Goal: Transaction & Acquisition: Obtain resource

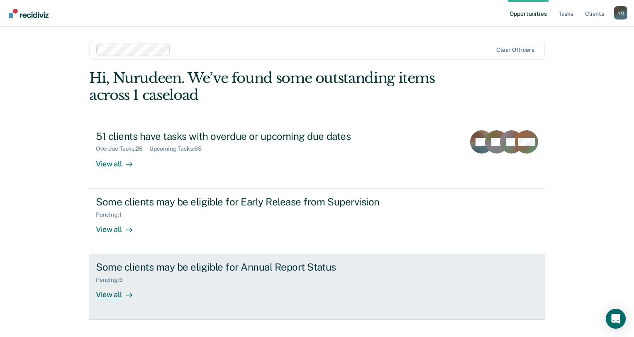
click at [215, 275] on div "Pending : 3" at bounding box center [241, 278] width 291 height 10
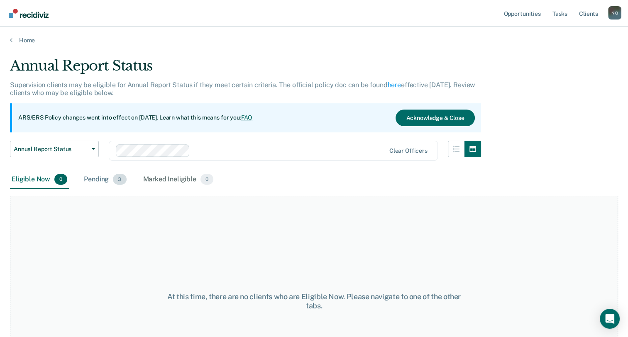
click at [118, 182] on span "3" at bounding box center [119, 179] width 13 height 11
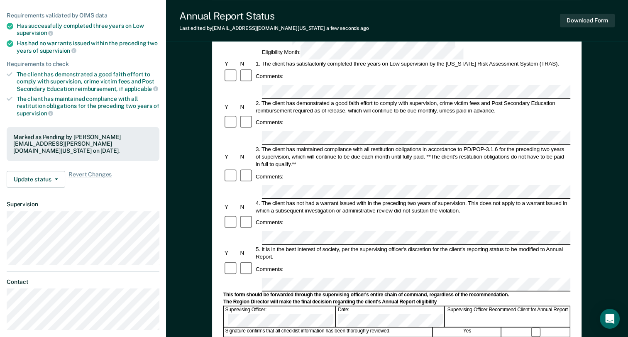
scroll to position [93, 0]
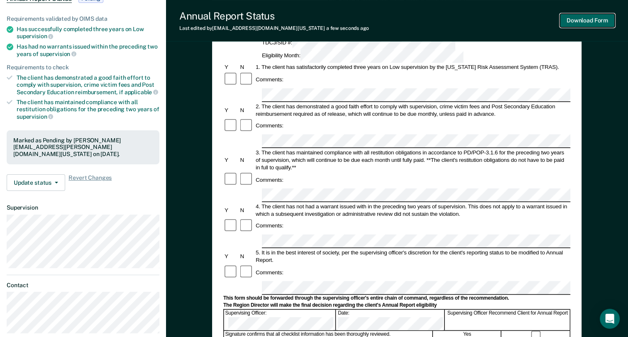
click at [589, 20] on button "Download Form" at bounding box center [587, 21] width 55 height 14
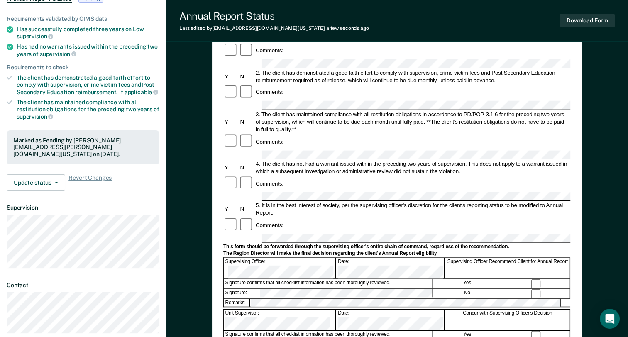
scroll to position [0, 0]
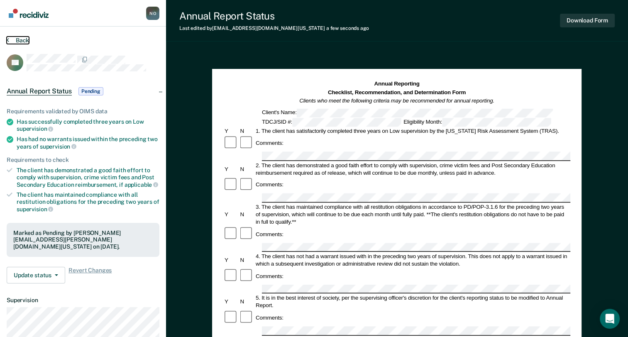
click at [9, 40] on button "Back" at bounding box center [18, 40] width 22 height 7
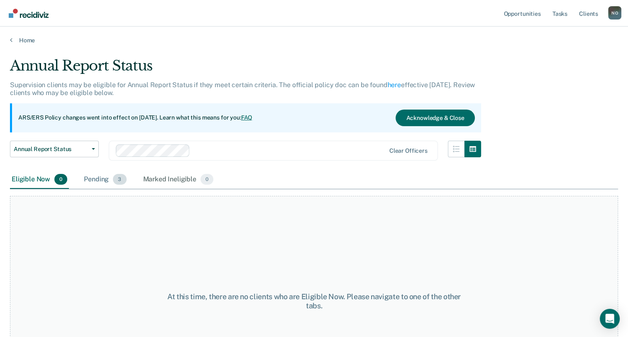
click at [122, 182] on span "3" at bounding box center [119, 179] width 13 height 11
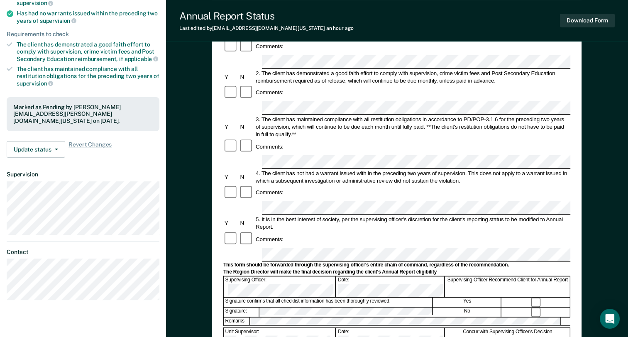
scroll to position [134, 0]
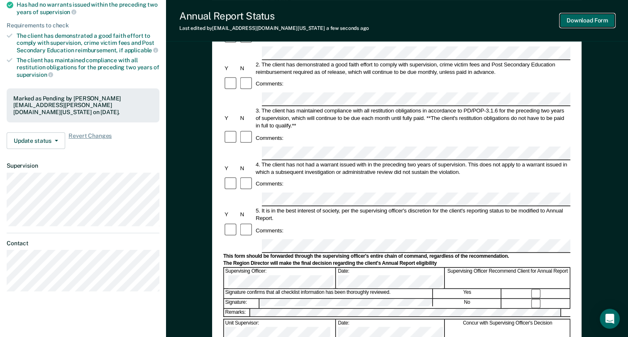
click at [589, 18] on button "Download Form" at bounding box center [587, 21] width 55 height 14
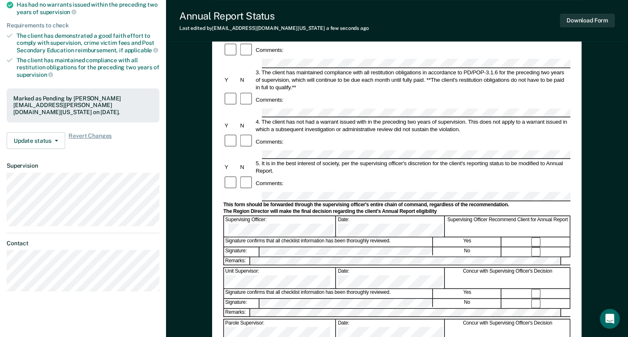
scroll to position [0, 0]
